Goal: Obtain resource: Download file/media

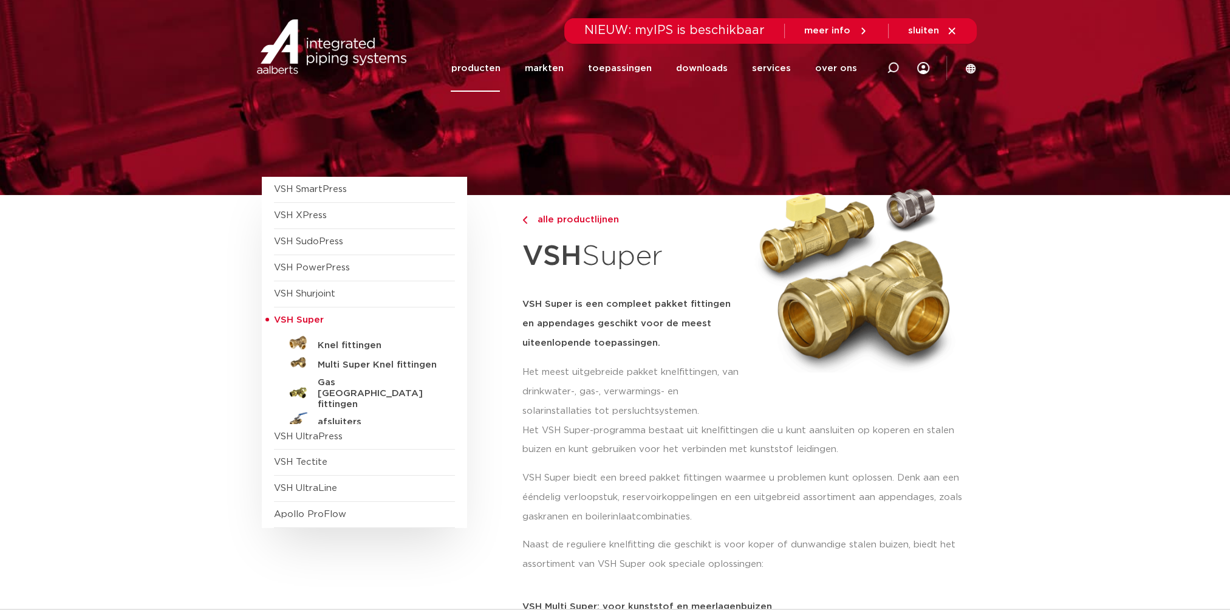
click at [500, 66] on link "producten" at bounding box center [475, 68] width 49 height 47
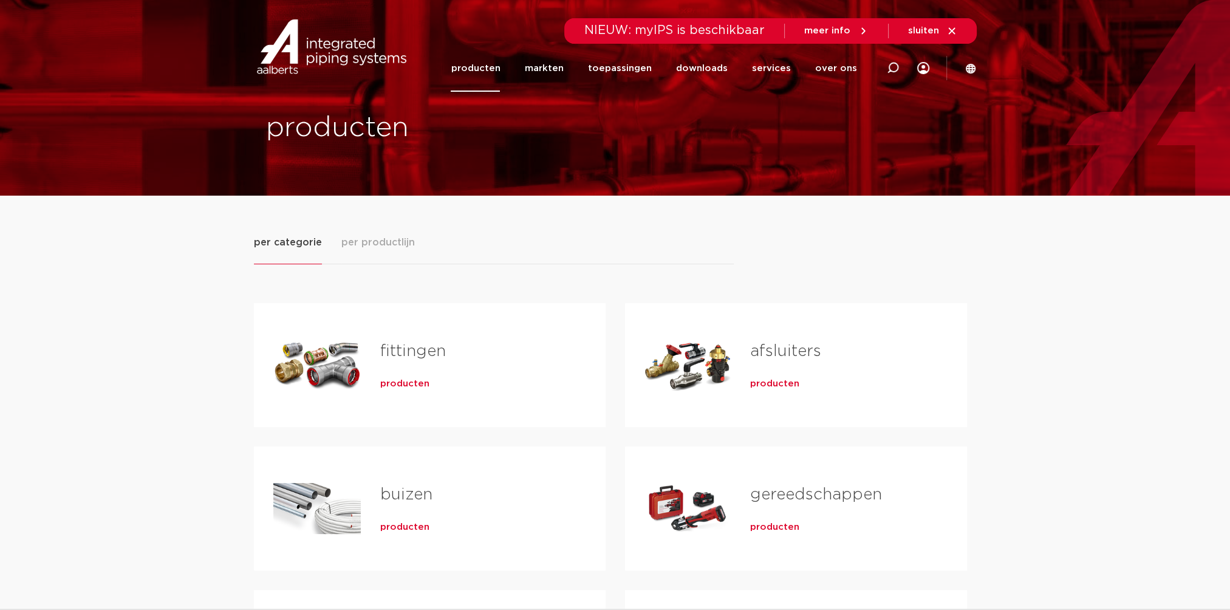
click at [401, 527] on span "producten" at bounding box center [404, 527] width 49 height 12
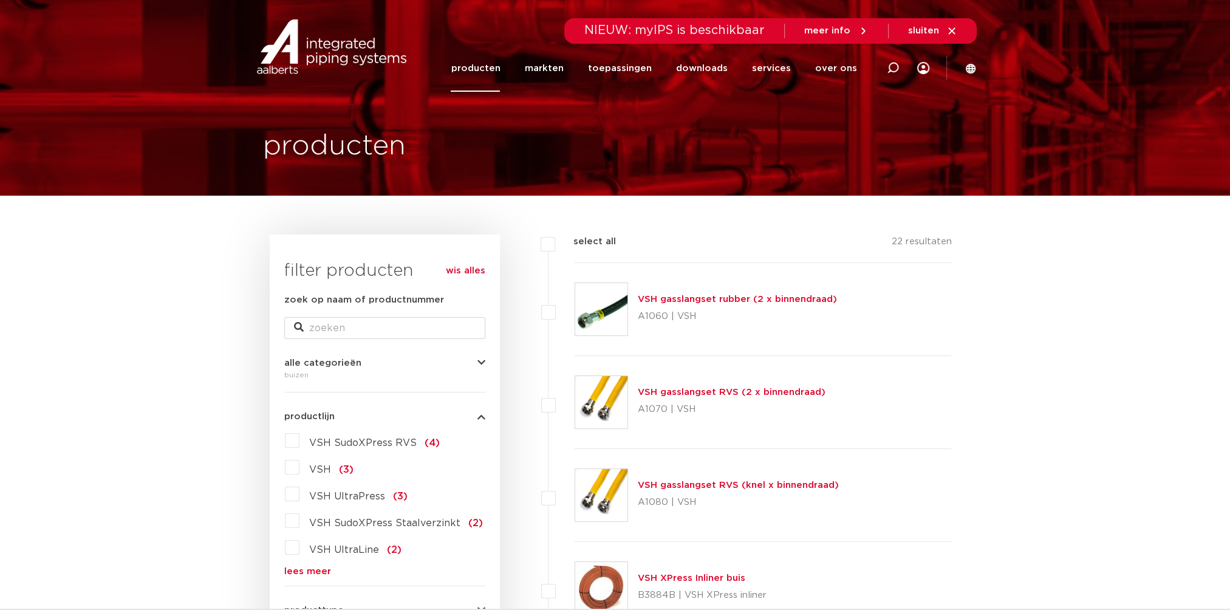
click at [300, 443] on label "VSH SudoXPress RVS (4)" at bounding box center [370, 440] width 140 height 19
click at [0, 0] on input "VSH SudoXPress RVS (4)" at bounding box center [0, 0] width 0 height 0
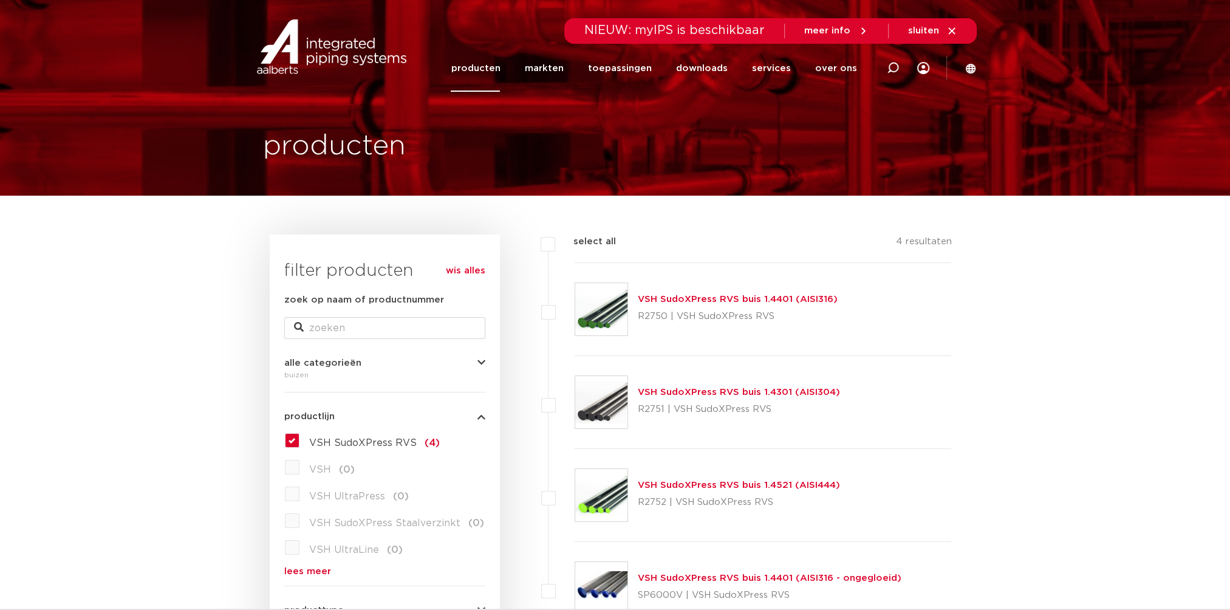
click at [693, 316] on p "R2750 | VSH SudoXPress RVS" at bounding box center [738, 316] width 200 height 19
click at [693, 301] on link "VSH SudoXPress RVS buis 1.4401 (AISI316)" at bounding box center [738, 299] width 200 height 9
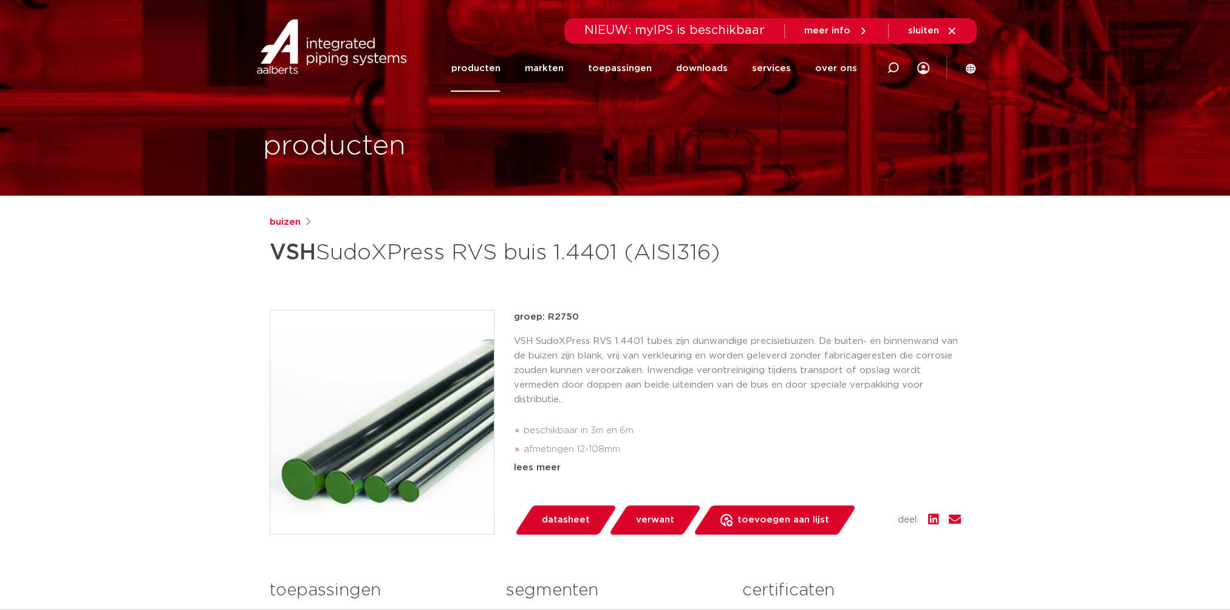
click at [566, 530] on span "datasheet" at bounding box center [566, 519] width 48 height 19
